Goal: Task Accomplishment & Management: Manage account settings

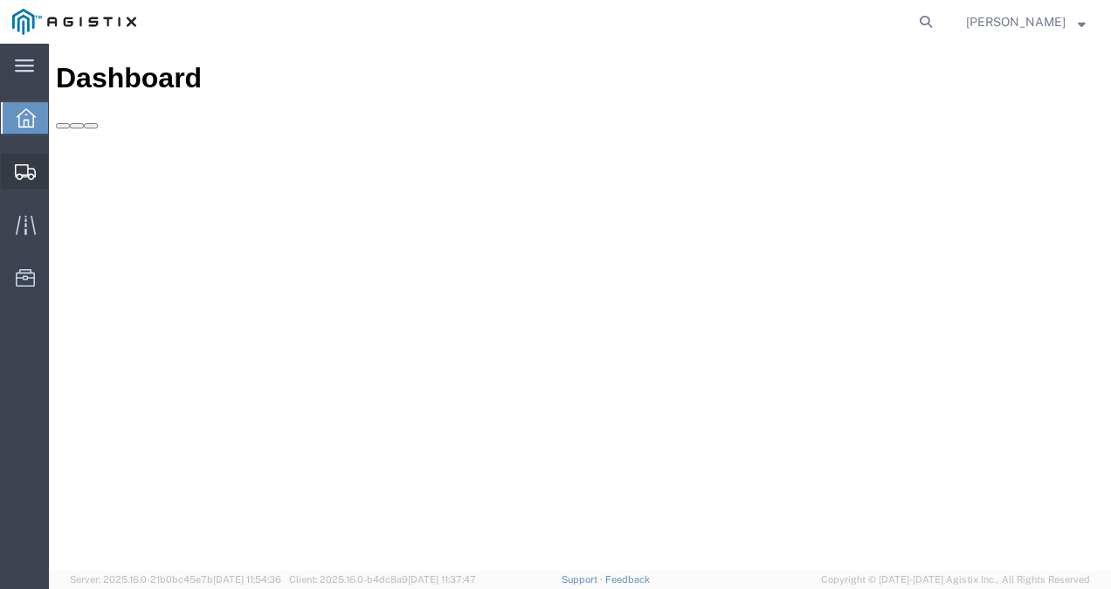
click at [60, 169] on span "Shipments" at bounding box center [54, 171] width 12 height 35
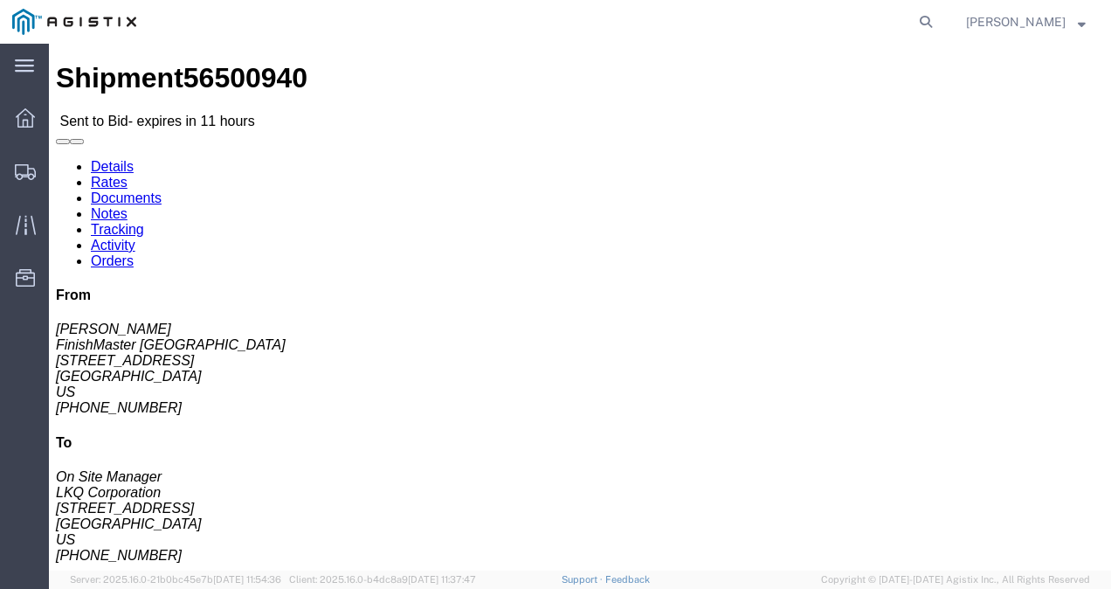
click div "Leg 1 - Truckload Vehicle 1: Standard Dry Van (53 Feet) Number of trucks: 1"
click link "Rates"
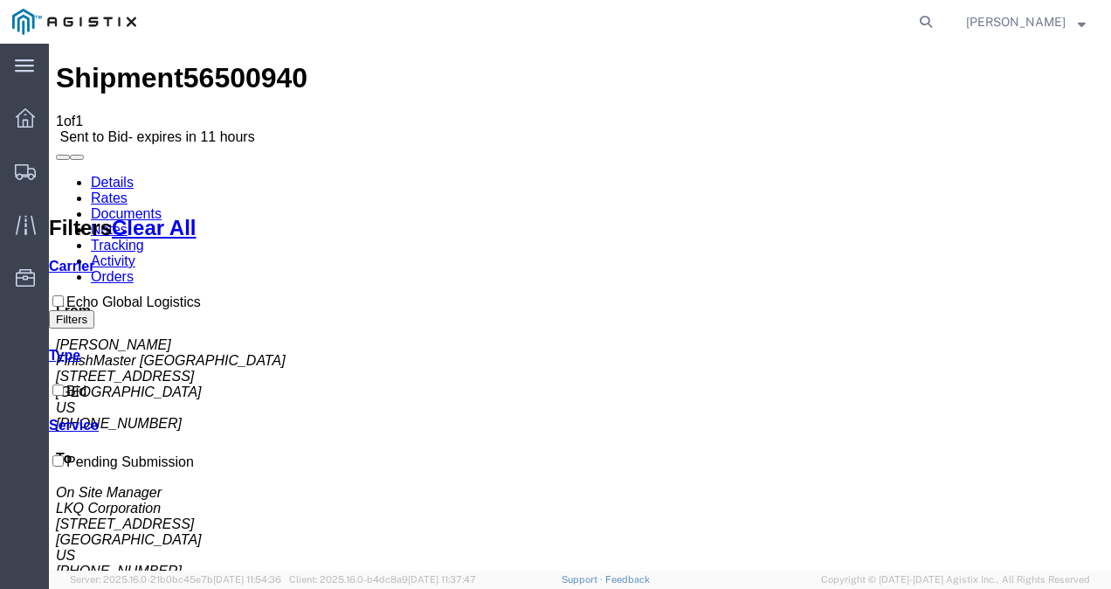
drag, startPoint x: 465, startPoint y: 351, endPoint x: 498, endPoint y: 318, distance: 46.9
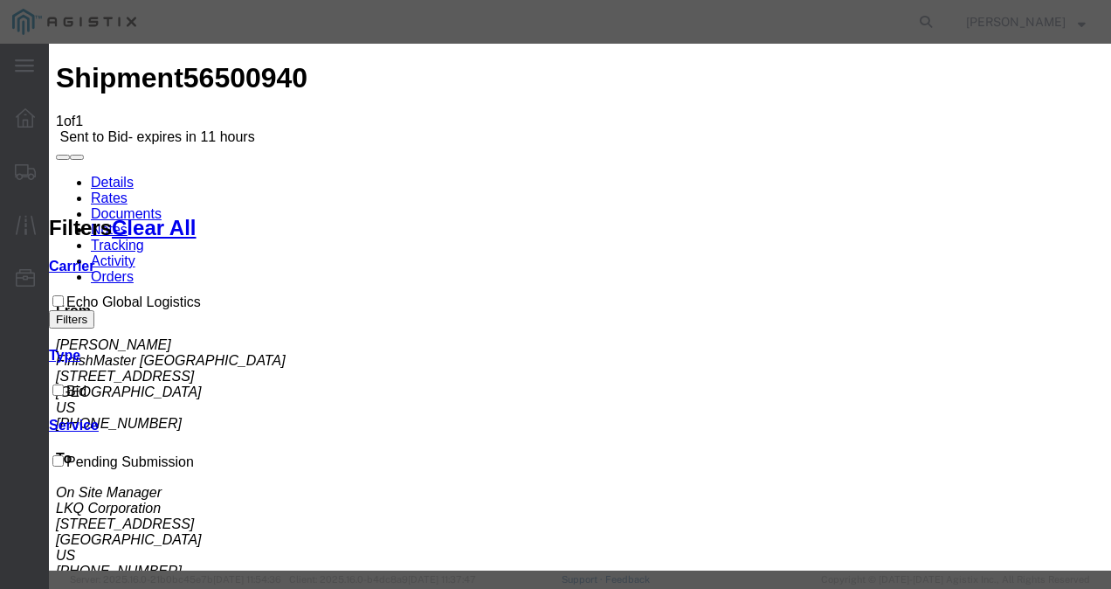
drag, startPoint x: 347, startPoint y: 203, endPoint x: 347, endPoint y: 215, distance: 12.2
select select "4622"
drag, startPoint x: 598, startPoint y: 203, endPoint x: 604, endPoint y: 215, distance: 13.7
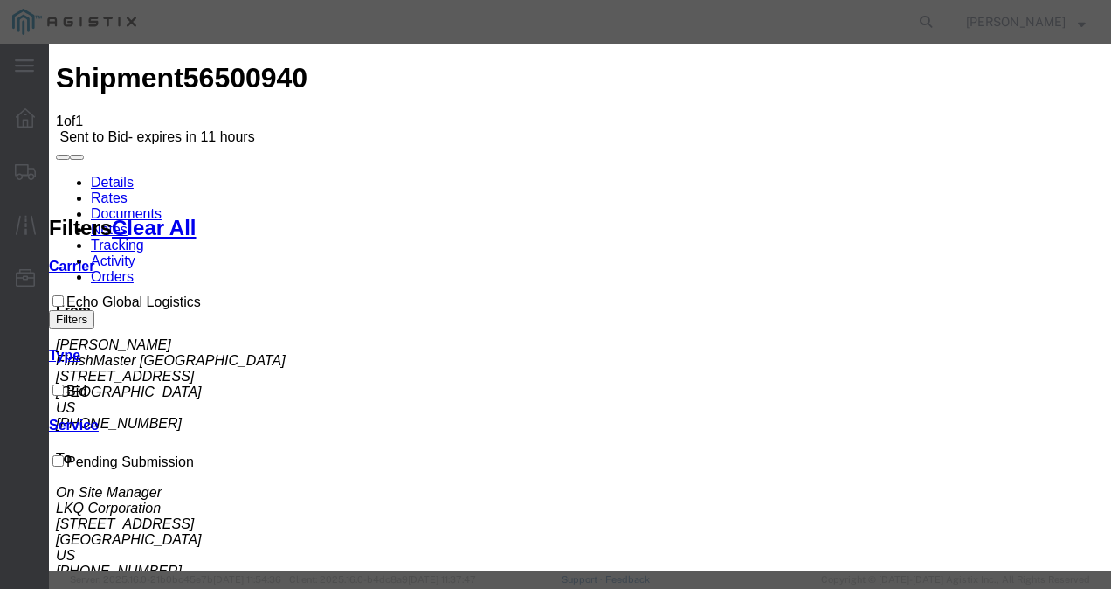
select select "13989"
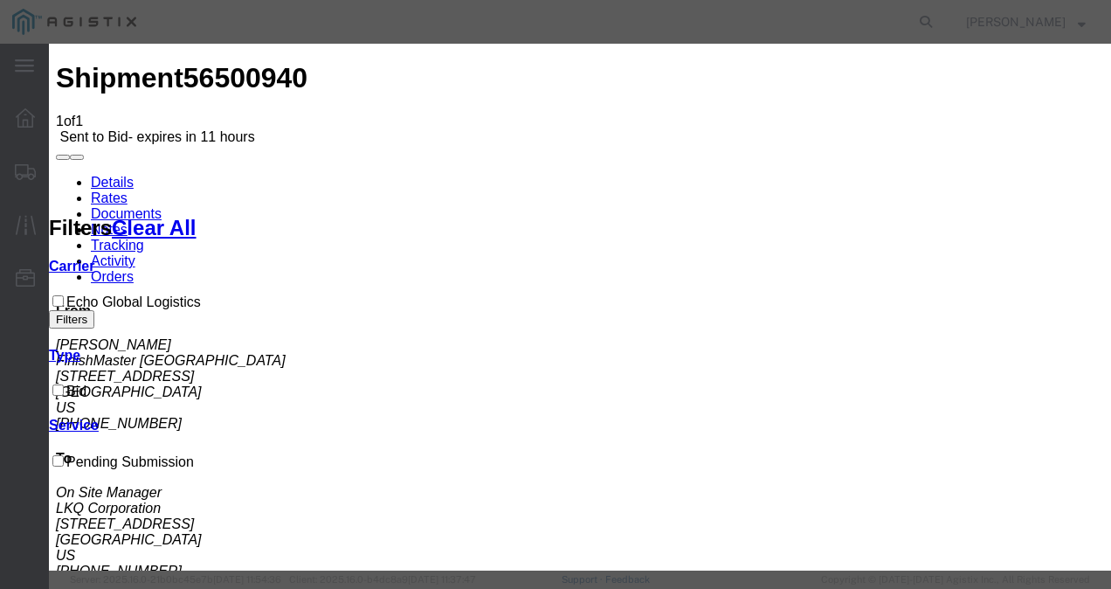
checkbox input "true"
drag, startPoint x: 864, startPoint y: 287, endPoint x: 945, endPoint y: 209, distance: 112.5
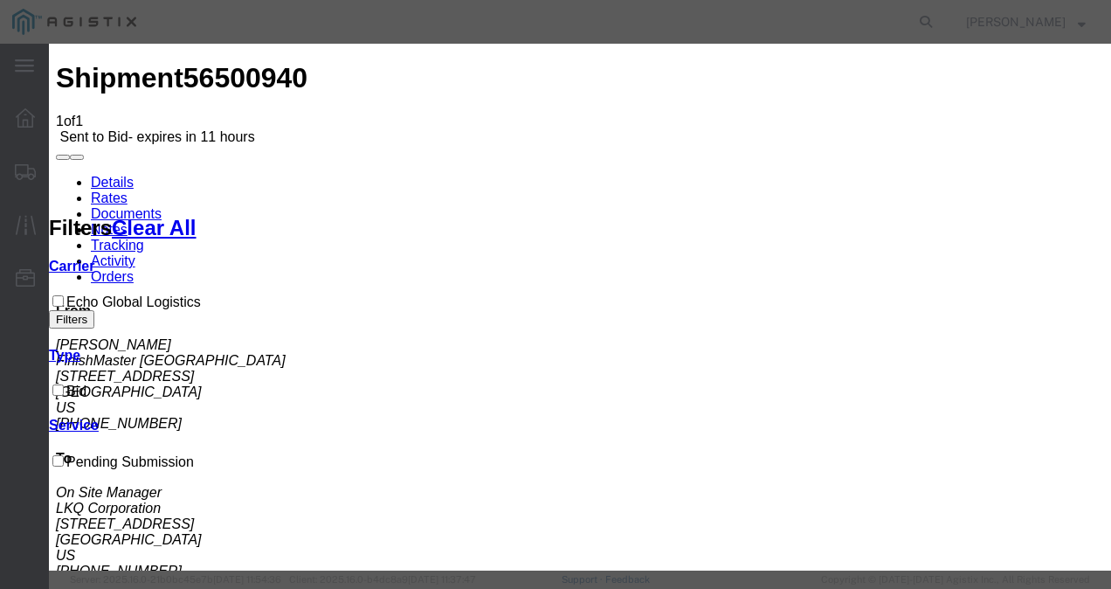
scroll to position [175, 0]
type input "mioh"
type input "1500"
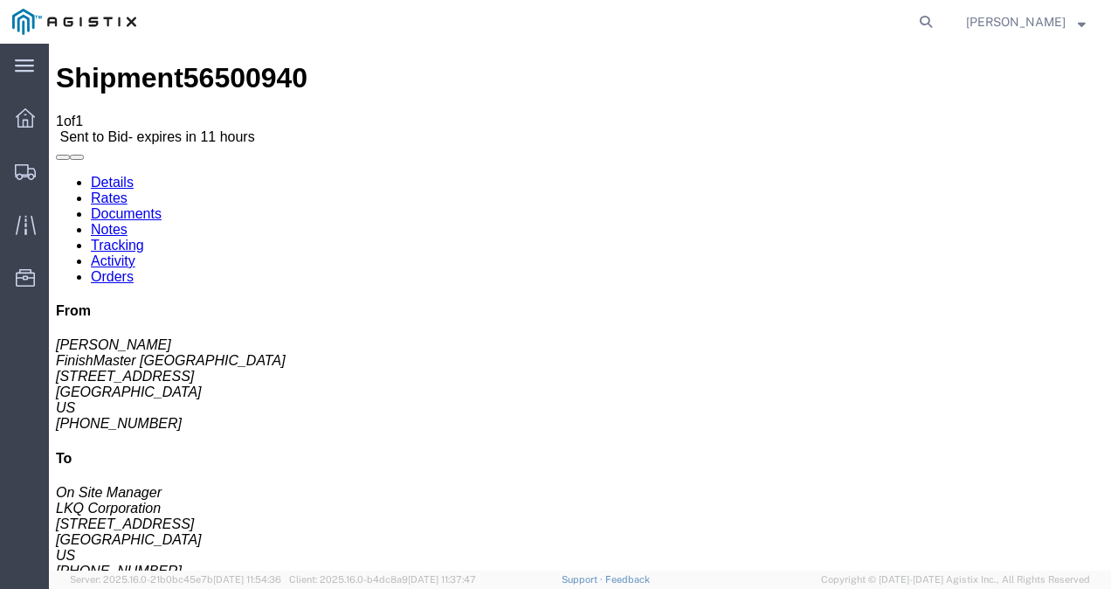
click at [197, 62] on div "Shipment 56500940 1 of 1 Sent to Bid - expires in 11 hours Details Rates Docume…" at bounding box center [580, 424] width 1048 height 724
click at [197, 65] on span "56500940" at bounding box center [245, 77] width 124 height 31
copy span "56500940"
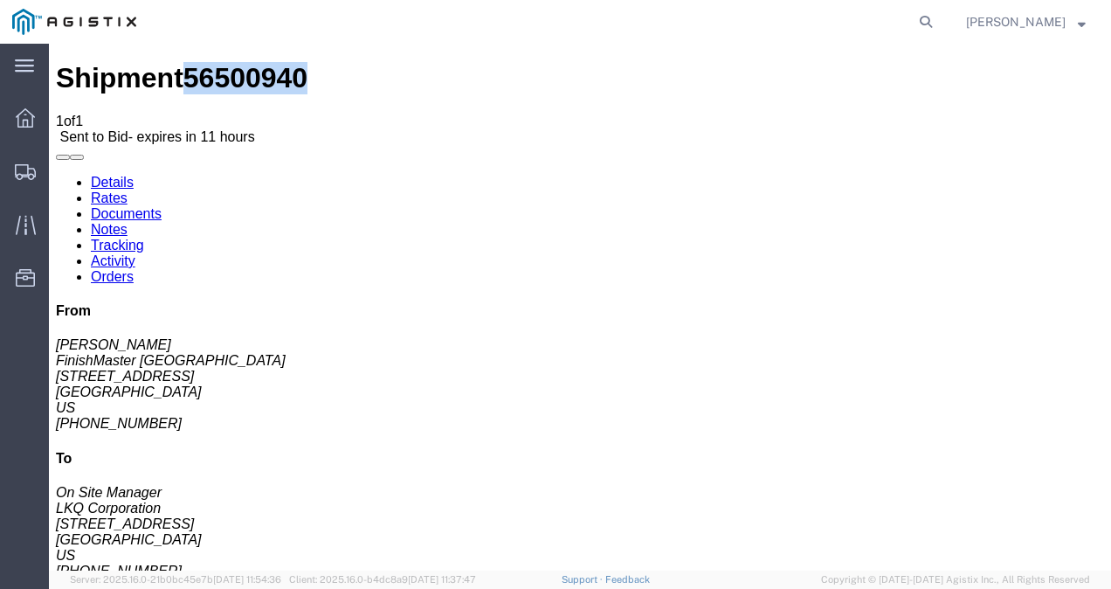
drag, startPoint x: 582, startPoint y: 402, endPoint x: 414, endPoint y: 188, distance: 271.9
click at [191, 66] on span "56500940" at bounding box center [245, 77] width 124 height 31
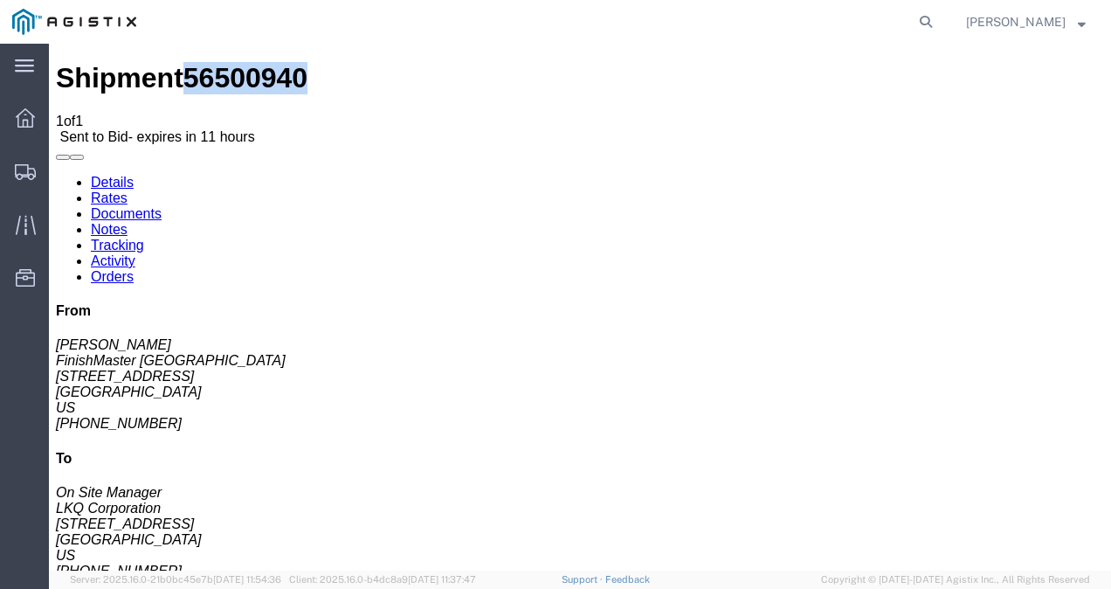
copy span "56500940"
drag, startPoint x: 493, startPoint y: 321, endPoint x: 512, endPoint y: 437, distance: 116.9
drag, startPoint x: 669, startPoint y: 324, endPoint x: 681, endPoint y: 325, distance: 12.3
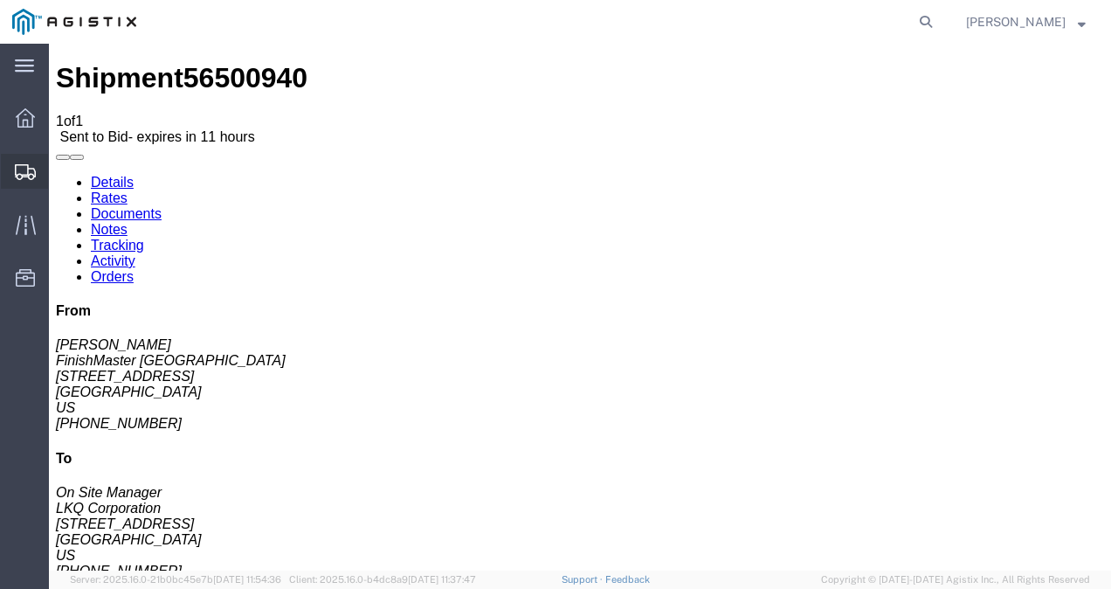
click at [59, 154] on span "Shipments" at bounding box center [54, 171] width 12 height 35
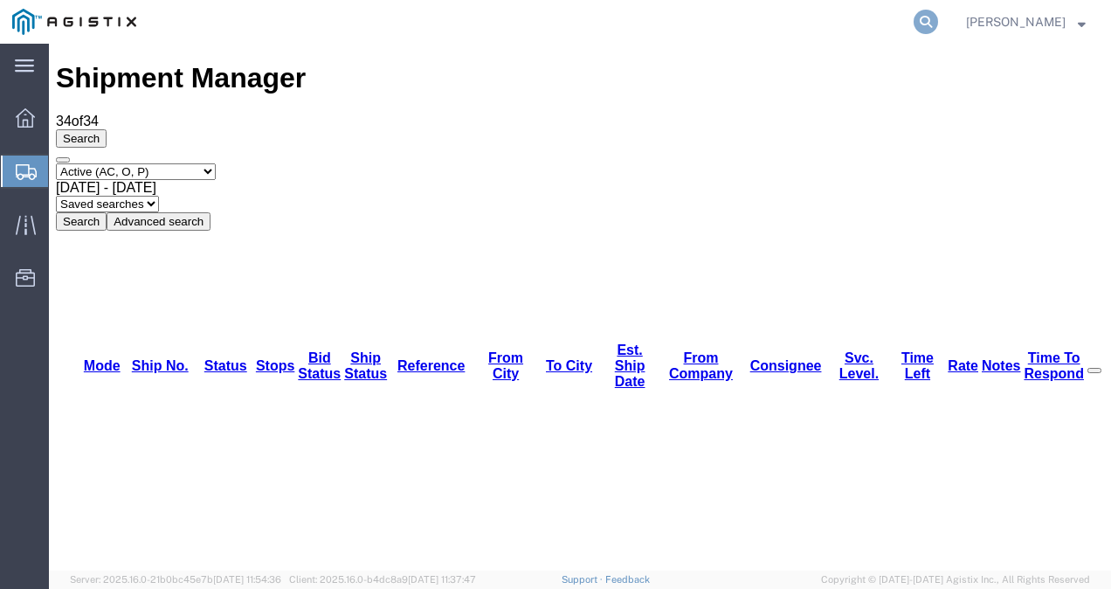
click at [938, 21] on icon at bounding box center [926, 22] width 24 height 24
paste input "56486912"
type input "56486912"
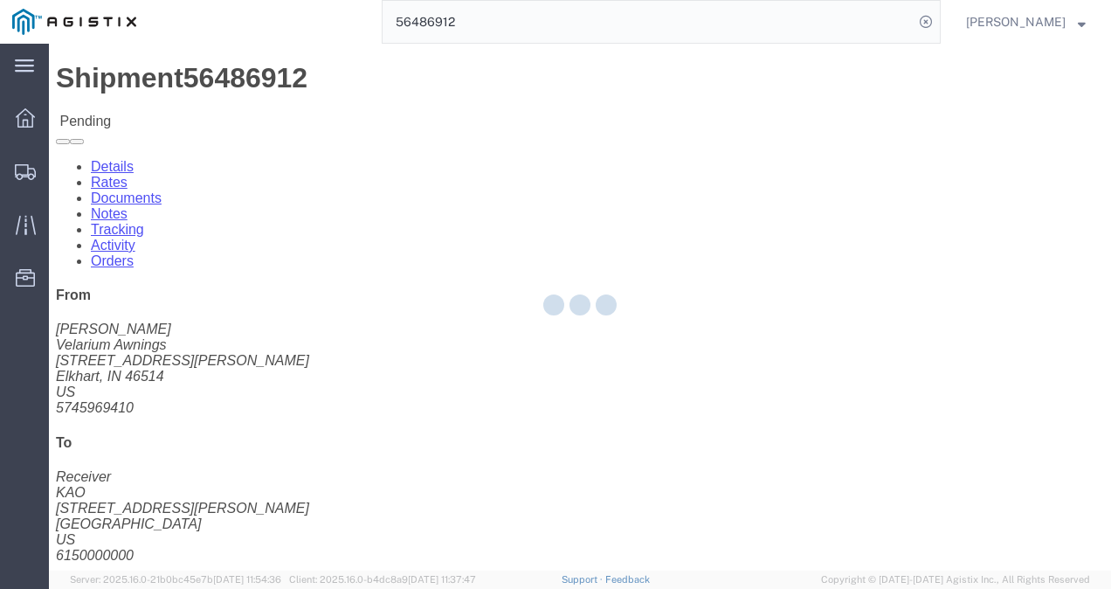
click at [500, 323] on div at bounding box center [580, 307] width 1062 height 527
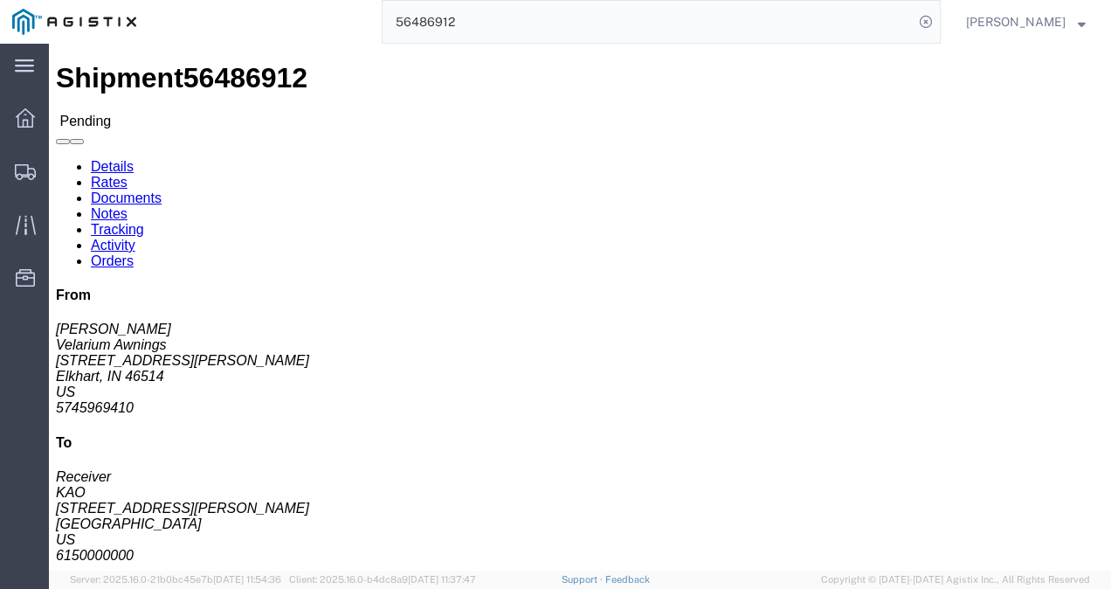
drag, startPoint x: 107, startPoint y: 70, endPoint x: 118, endPoint y: 79, distance: 14.2
click link "Rates"
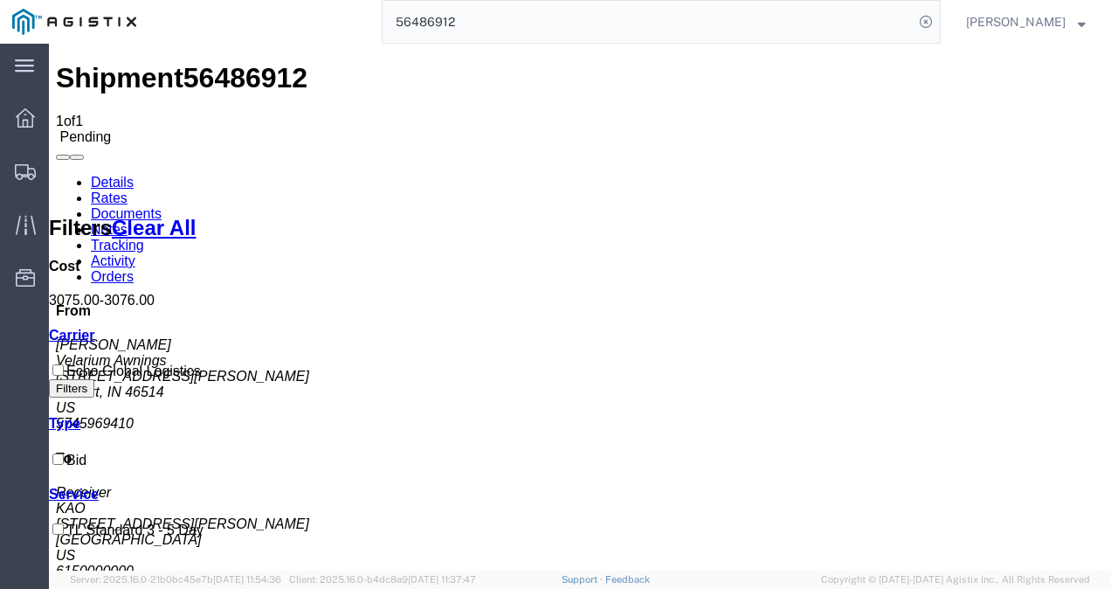
click at [91, 175] on link "Details" at bounding box center [112, 182] width 43 height 15
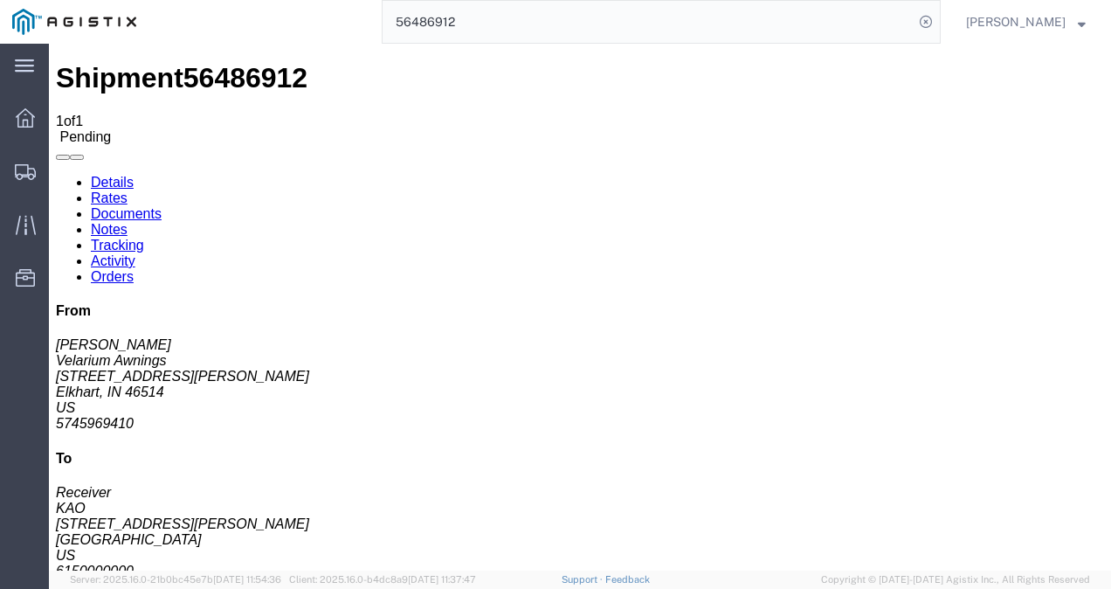
click button "Enter / Modify Bid"
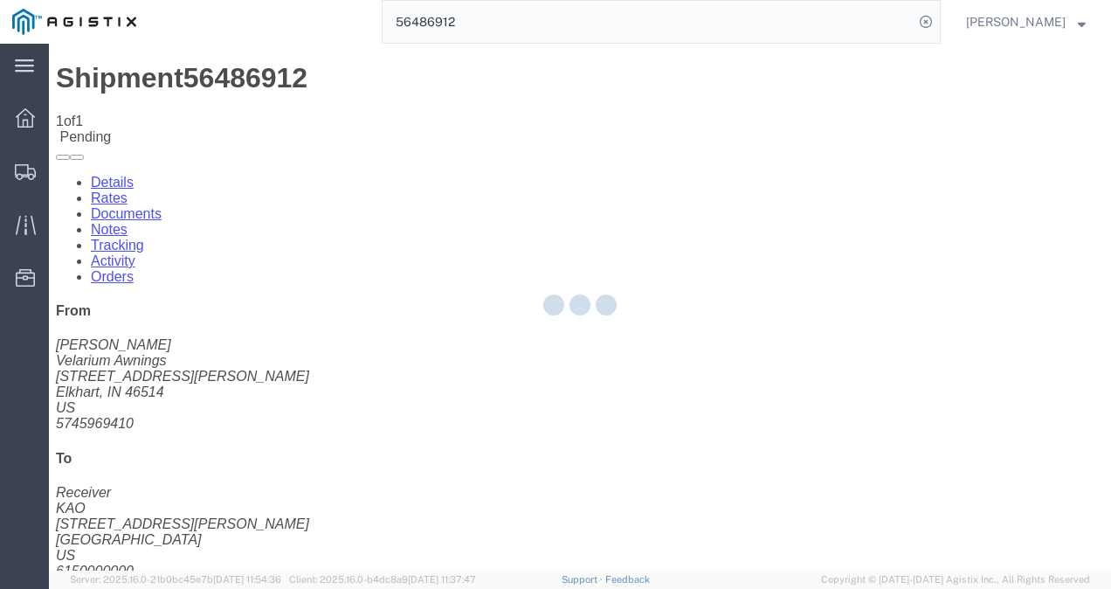
select select "4622"
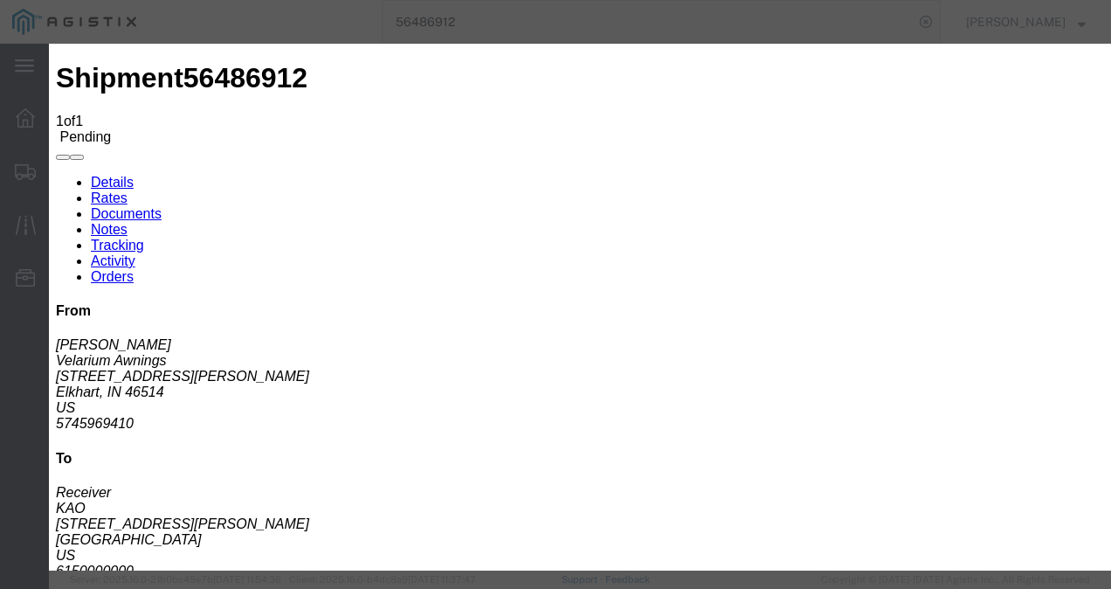
click link "ks_ga - Echo Global Logistics - TL Standard 3 - 5 Day"
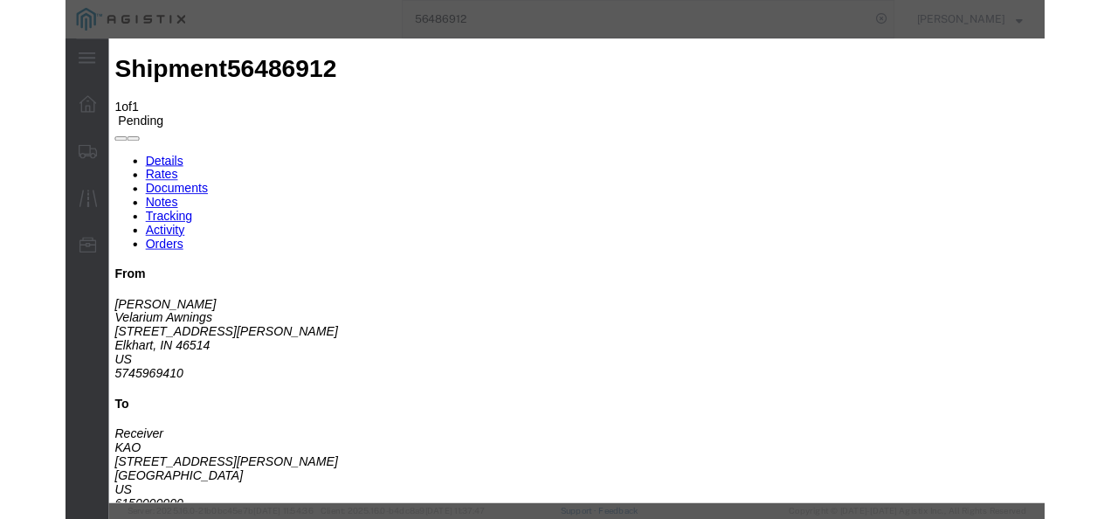
scroll to position [175, 0]
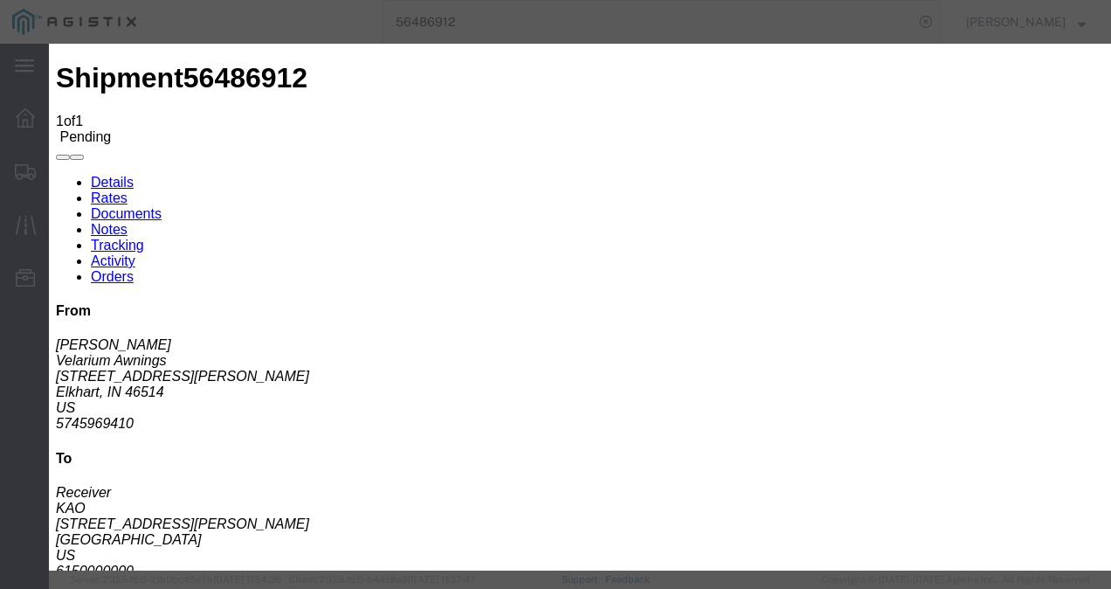
drag, startPoint x: 905, startPoint y: 173, endPoint x: 643, endPoint y: 179, distance: 262.1
click div "Select 2 Day Service 3 Axle Winch Truck 3 to 5 Day Service 96L Domestic Flat Ra…"
type input "1525"
click button "Submit"
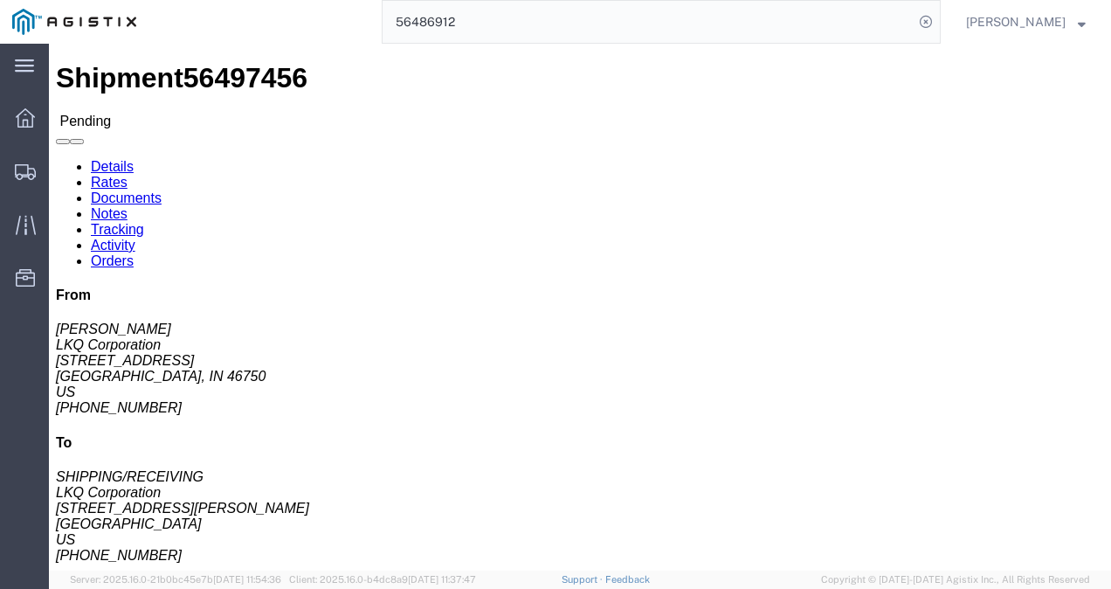
click h4 "Routing & Vehicle Information"
click span "56497456"
copy span "56497456"
click div "Shipment Detail Ship From LKQ Corporation (DEE SNEAD) 3238 1870 Riverfork Drive…"
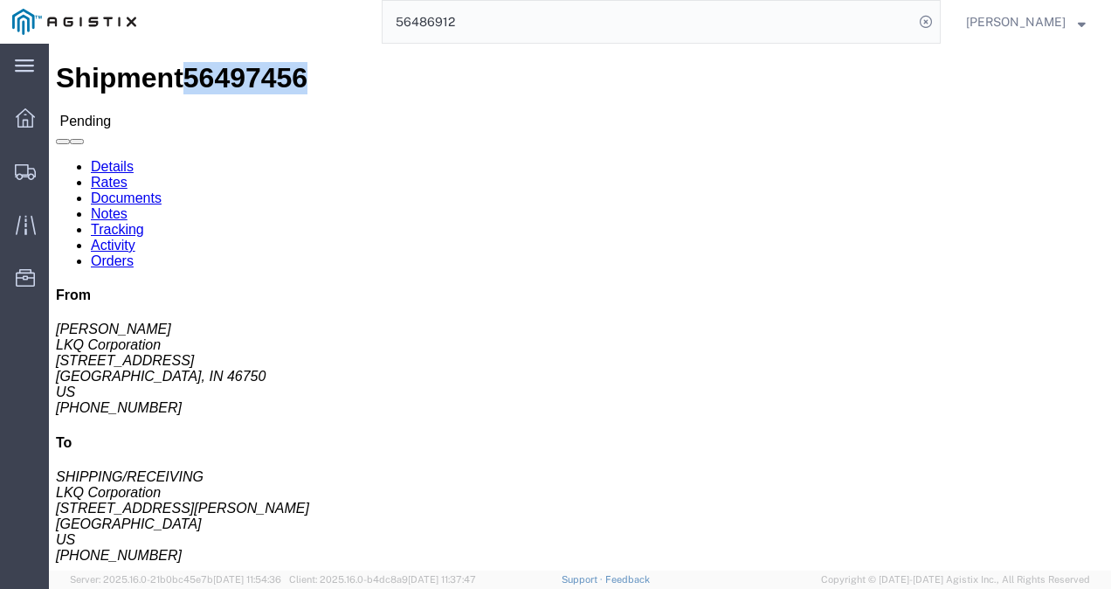
drag, startPoint x: 450, startPoint y: 256, endPoint x: 466, endPoint y: 371, distance: 116.5
click div "Ship From LKQ Corporation (DEE SNEAD) 3238 1870 Riverfork Drive W Huntington, I…"
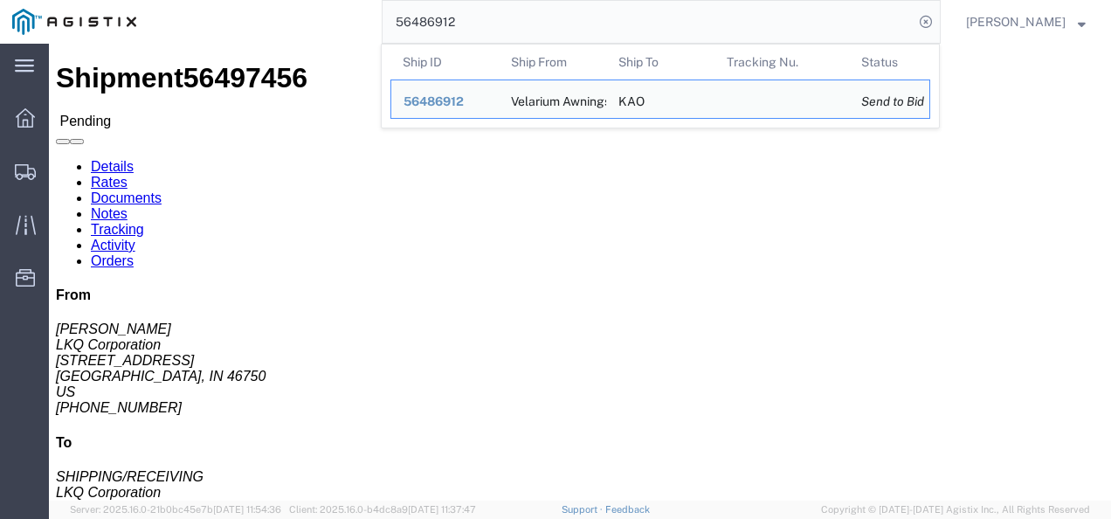
click at [528, 24] on input "56486912" at bounding box center [648, 22] width 531 height 42
paste input "search"
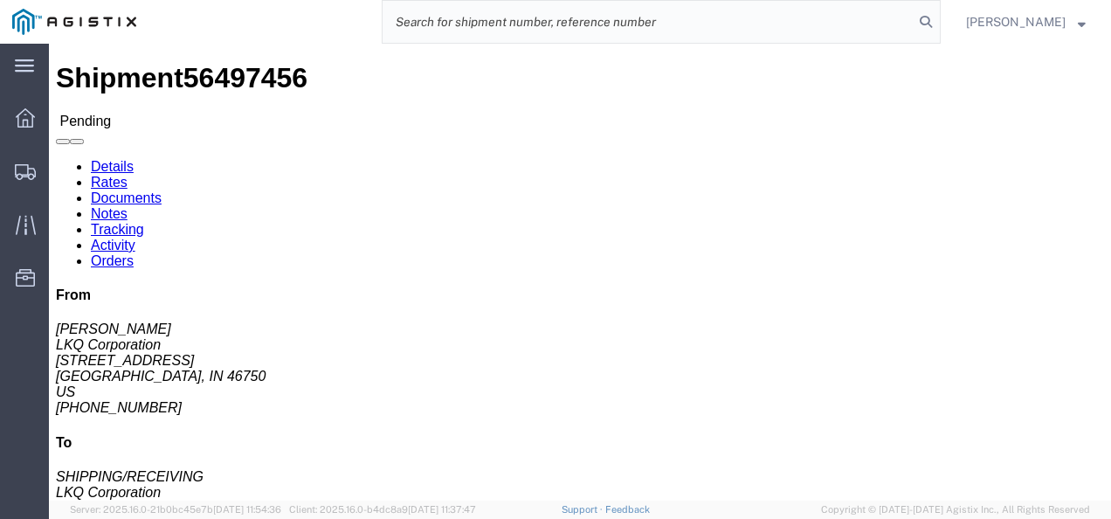
click at [515, 17] on input "search" at bounding box center [648, 22] width 531 height 42
paste input "56495628"
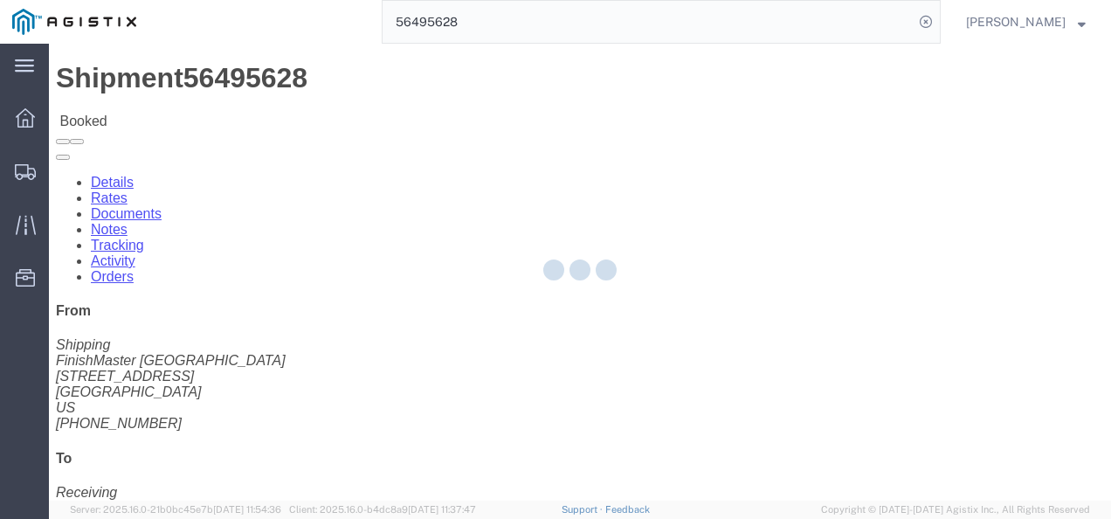
click at [475, 313] on div at bounding box center [580, 272] width 1062 height 457
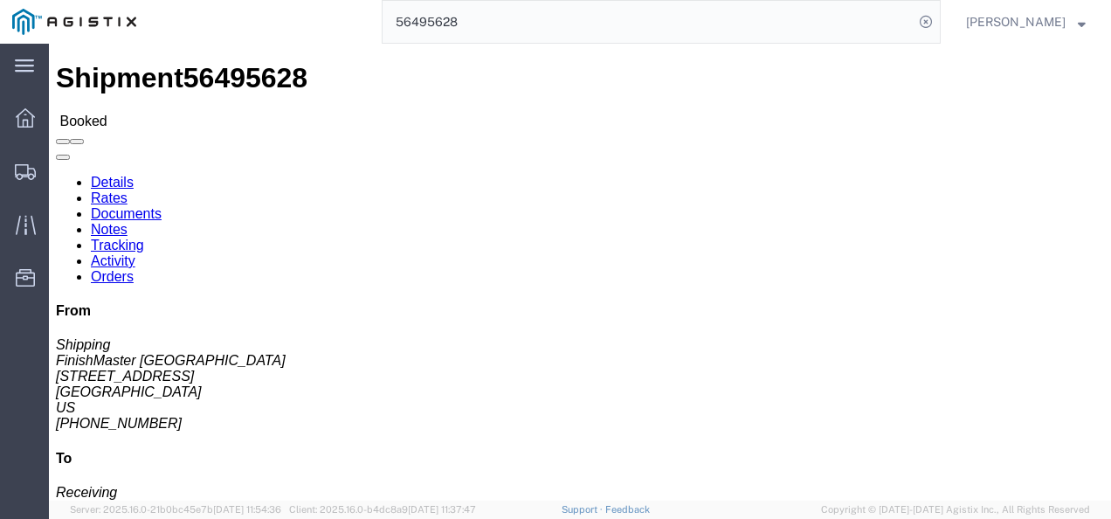
click span "56495628"
copy span "56495628"
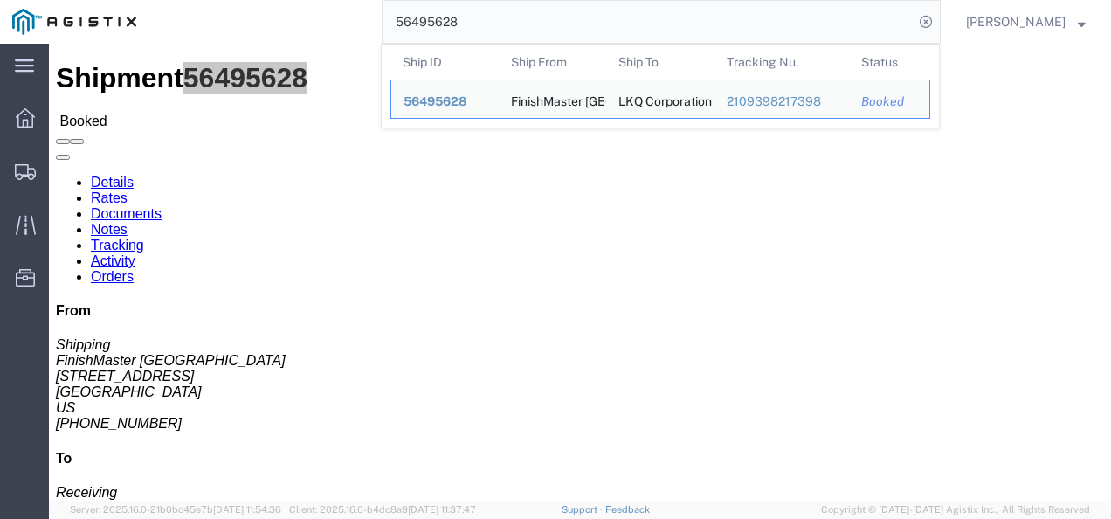
click at [570, 26] on input "56495628" at bounding box center [648, 22] width 531 height 42
paste input "7456"
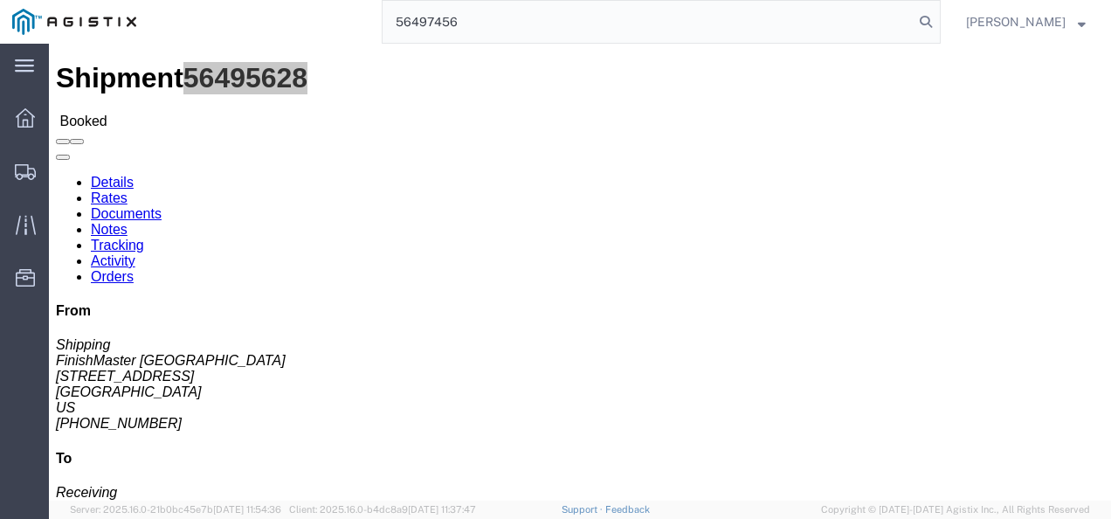
type input "56497456"
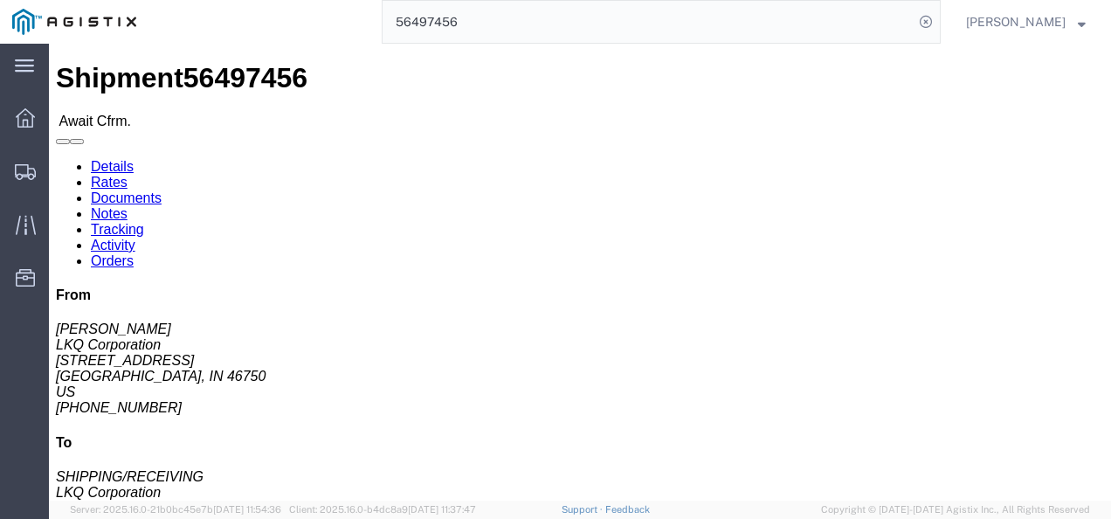
click link "Rates"
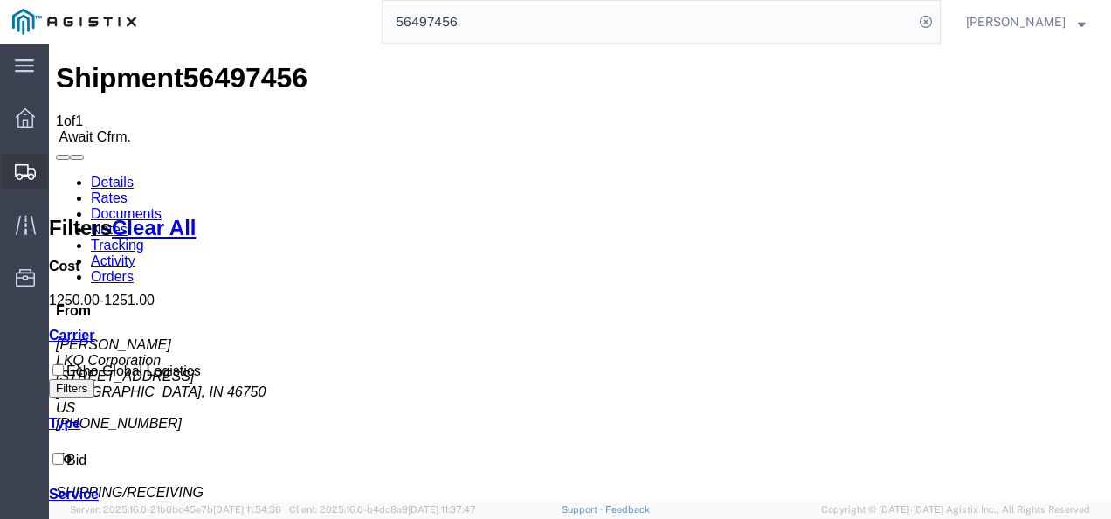
click at [60, 165] on span "Shipments" at bounding box center [54, 171] width 12 height 35
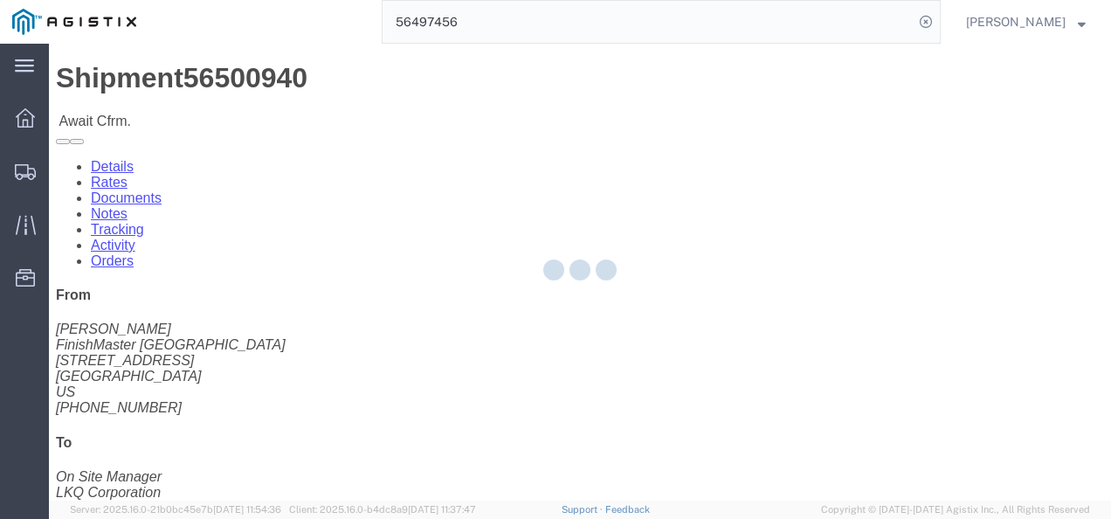
drag, startPoint x: 404, startPoint y: 314, endPoint x: 154, endPoint y: 101, distance: 328.4
click div "Shipment Detail Ship From FinishMaster Grand Rapids (Joshua Vrooman) 3370 4259 …"
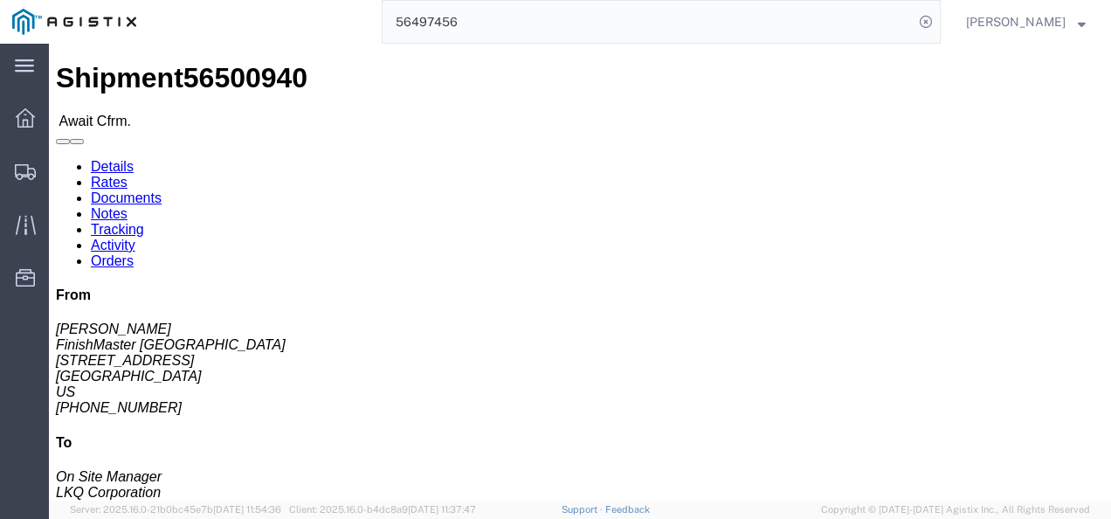
click link "Rates"
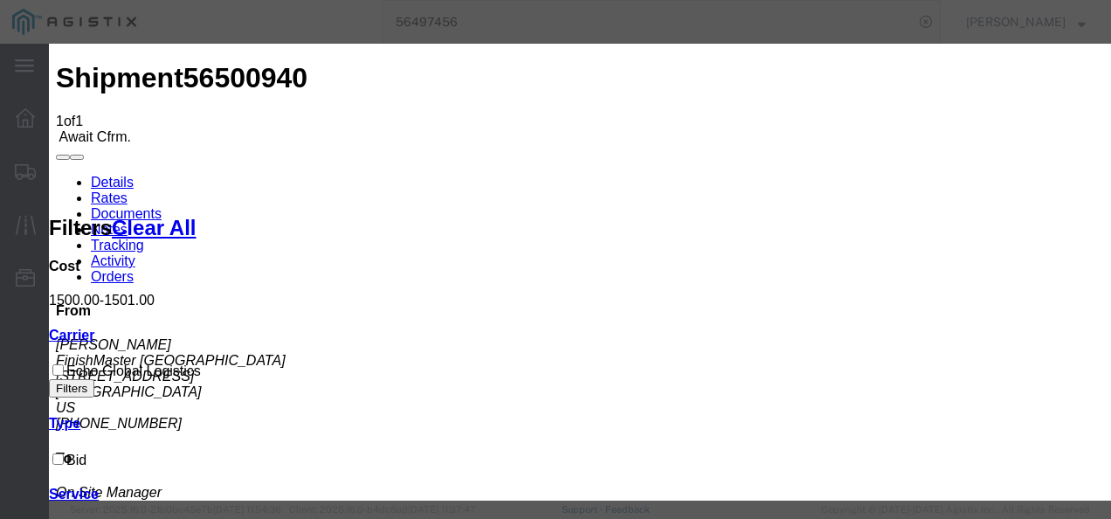
type input "384093247987"
type input "28732987987"
drag, startPoint x: 425, startPoint y: 334, endPoint x: 423, endPoint y: 325, distance: 8.9
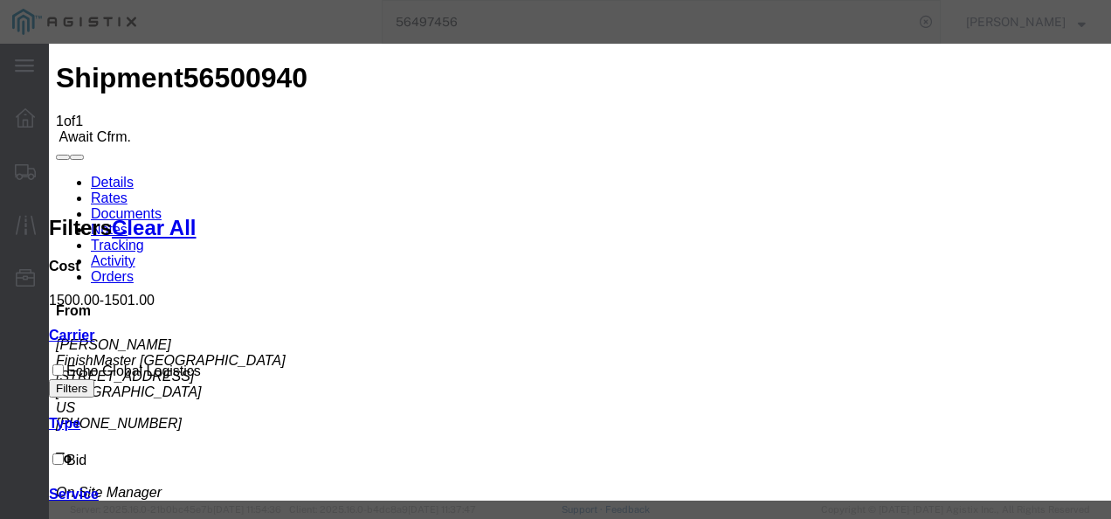
type input "217398213987"
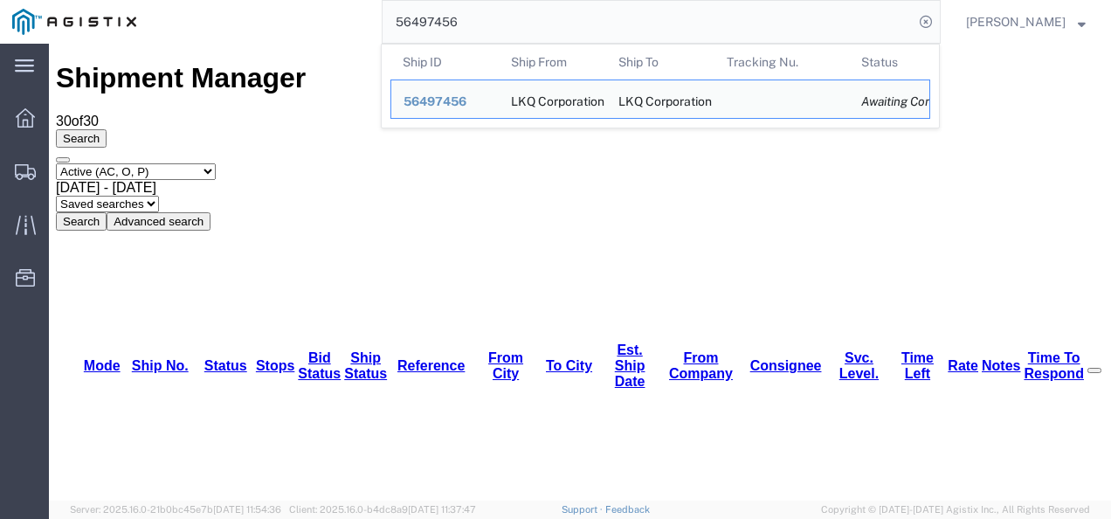
click at [514, 20] on input "56497456" at bounding box center [648, 22] width 531 height 42
click at [508, 23] on input "56497456" at bounding box center [648, 22] width 531 height 42
paste input "02942"
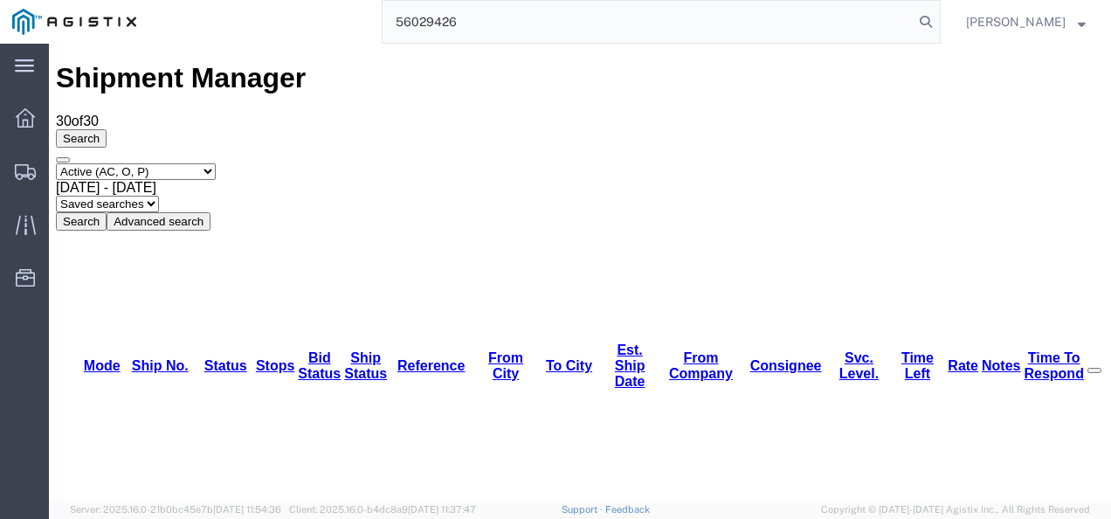
type input "56029426"
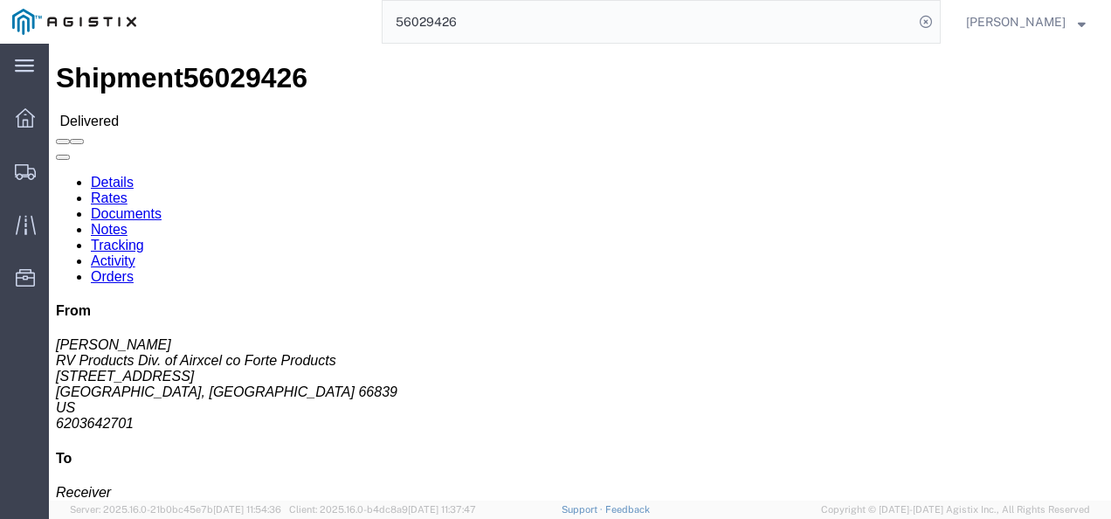
click div "Ship From RV Products Div. of Airxcel co Forte Products (Jonathan Reynard) 1290…"
click link "Rates"
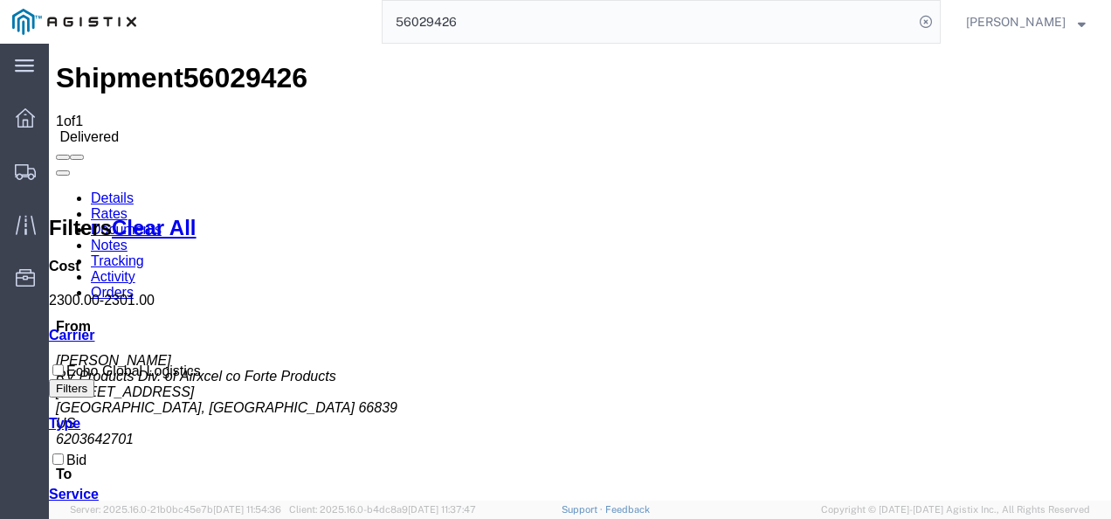
click at [128, 206] on link "Rates" at bounding box center [109, 213] width 37 height 15
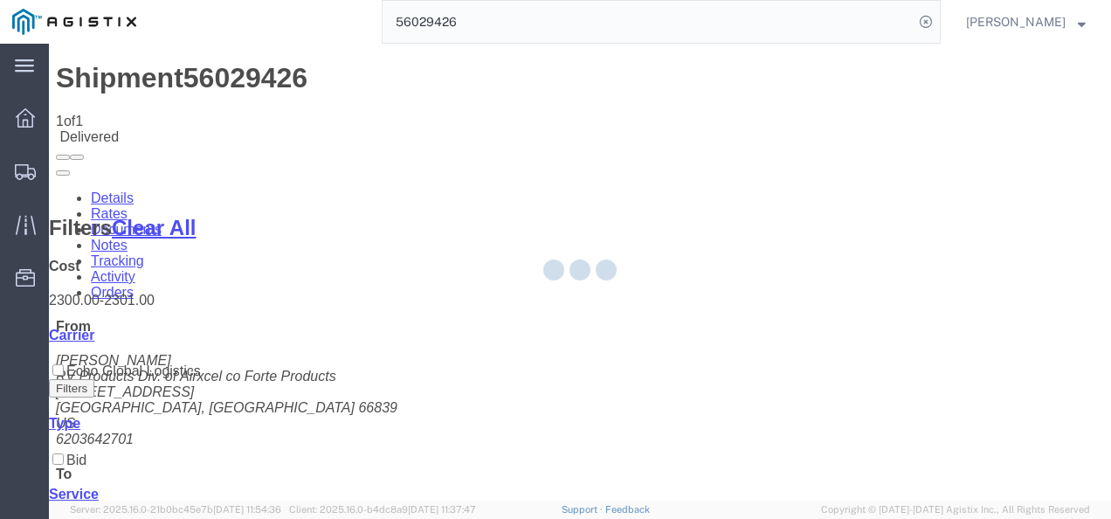
click at [107, 103] on div at bounding box center [580, 272] width 1062 height 457
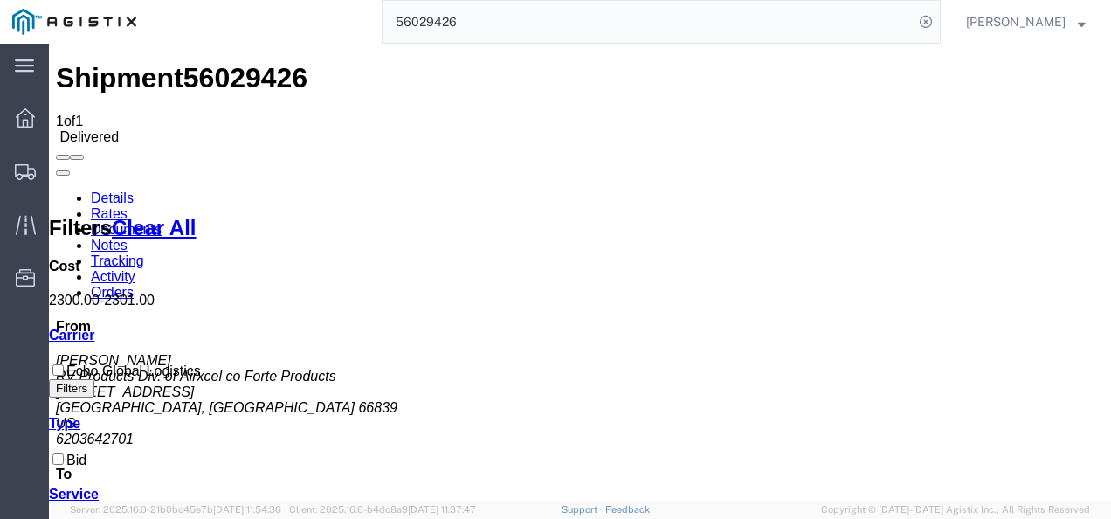
click at [100, 190] on link "Details" at bounding box center [112, 197] width 43 height 15
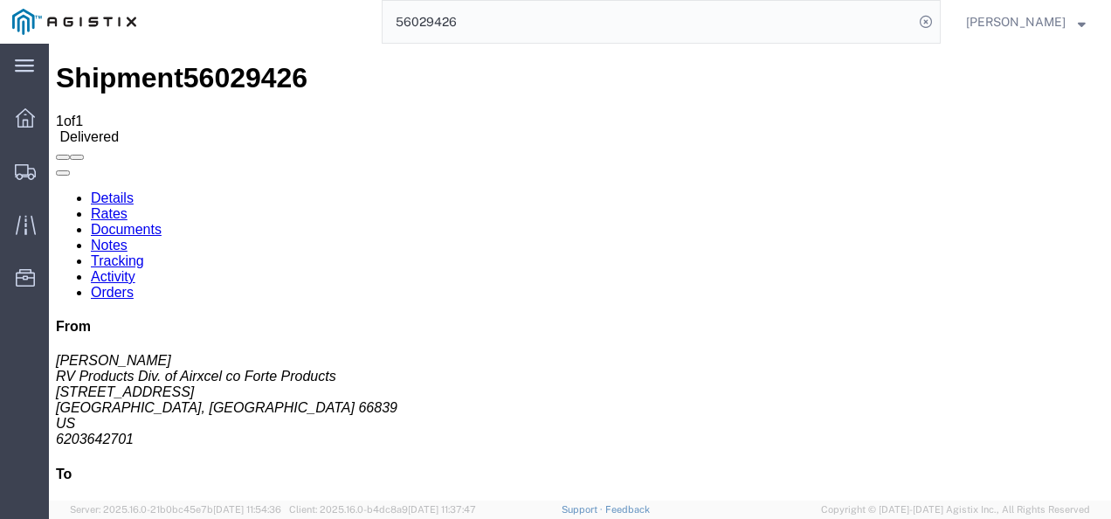
click h4 "Routing & Vehicle Information"
